Goal: Transaction & Acquisition: Purchase product/service

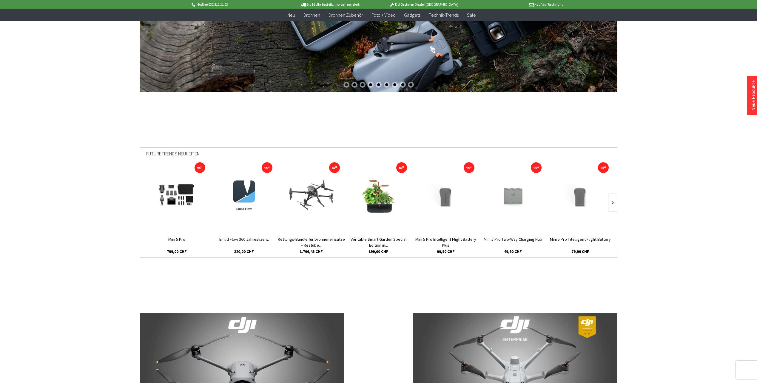
scroll to position [119, 0]
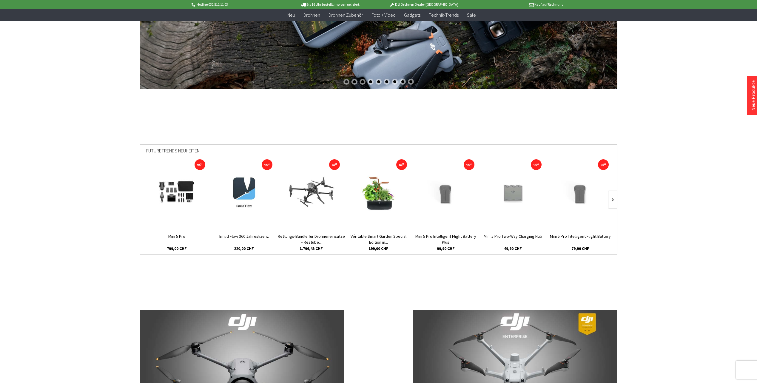
click at [377, 200] on img at bounding box center [378, 193] width 36 height 36
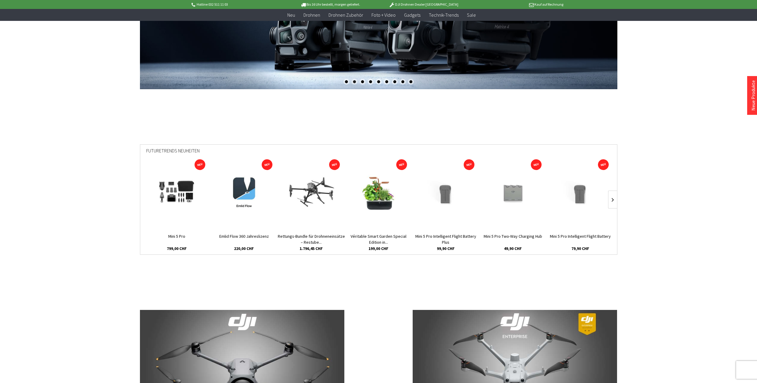
click at [446, 196] on img at bounding box center [446, 193] width 54 height 36
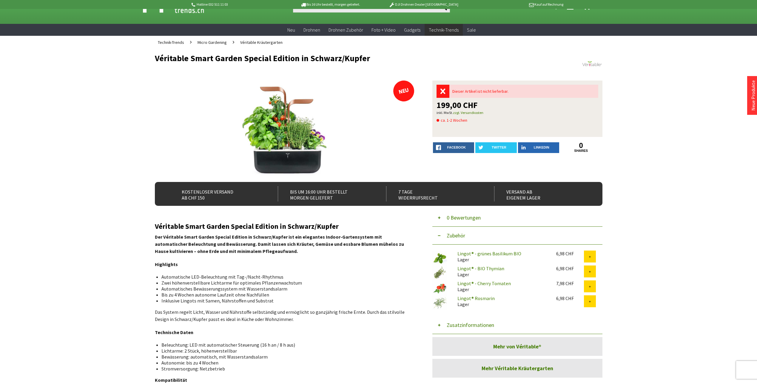
scroll to position [30, 0]
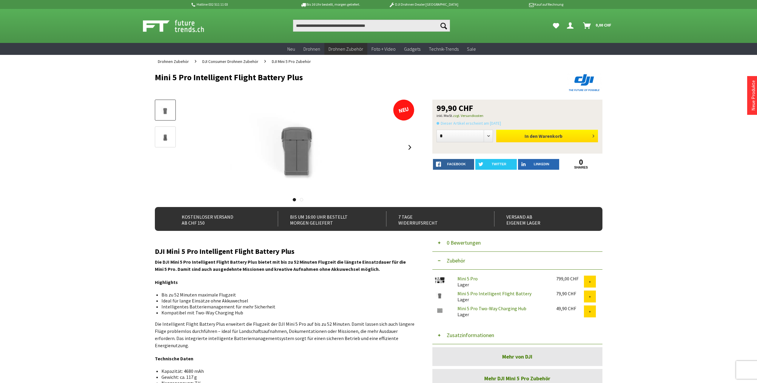
click at [542, 135] on span "Warenkorb" at bounding box center [551, 136] width 24 height 6
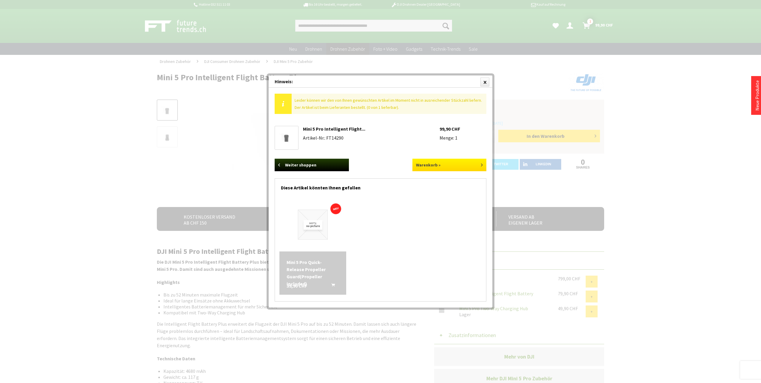
click at [454, 164] on link "Warenkorb »" at bounding box center [450, 165] width 74 height 13
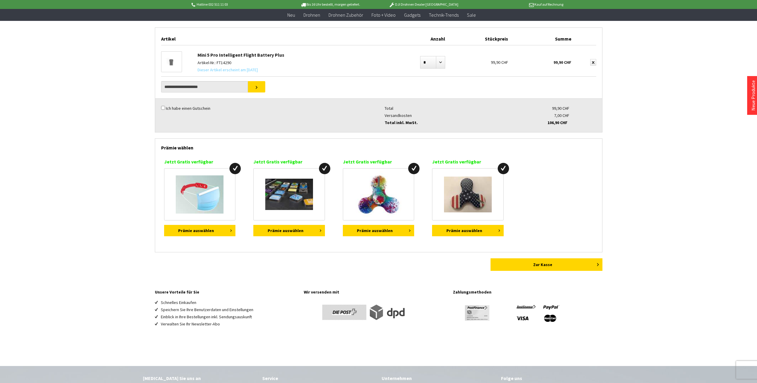
scroll to position [179, 0]
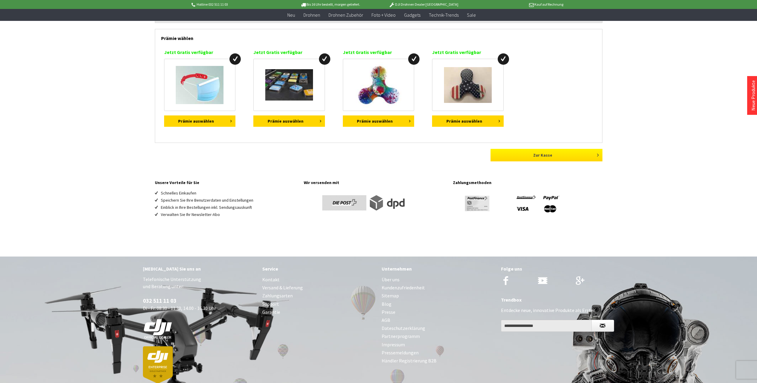
click at [540, 161] on link "Zur Kasse" at bounding box center [547, 155] width 112 height 13
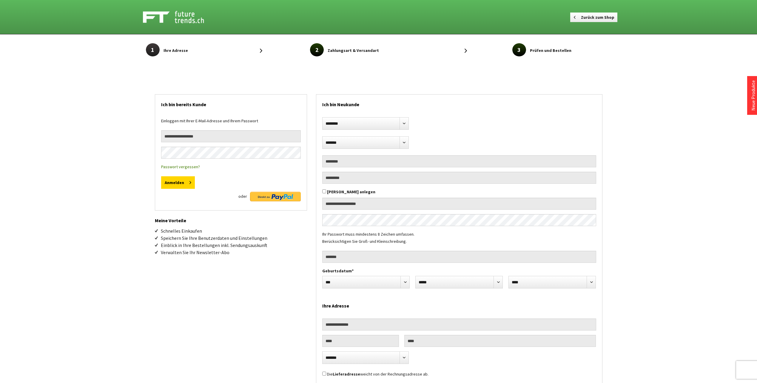
select select "**"
